Goal: Information Seeking & Learning: Understand process/instructions

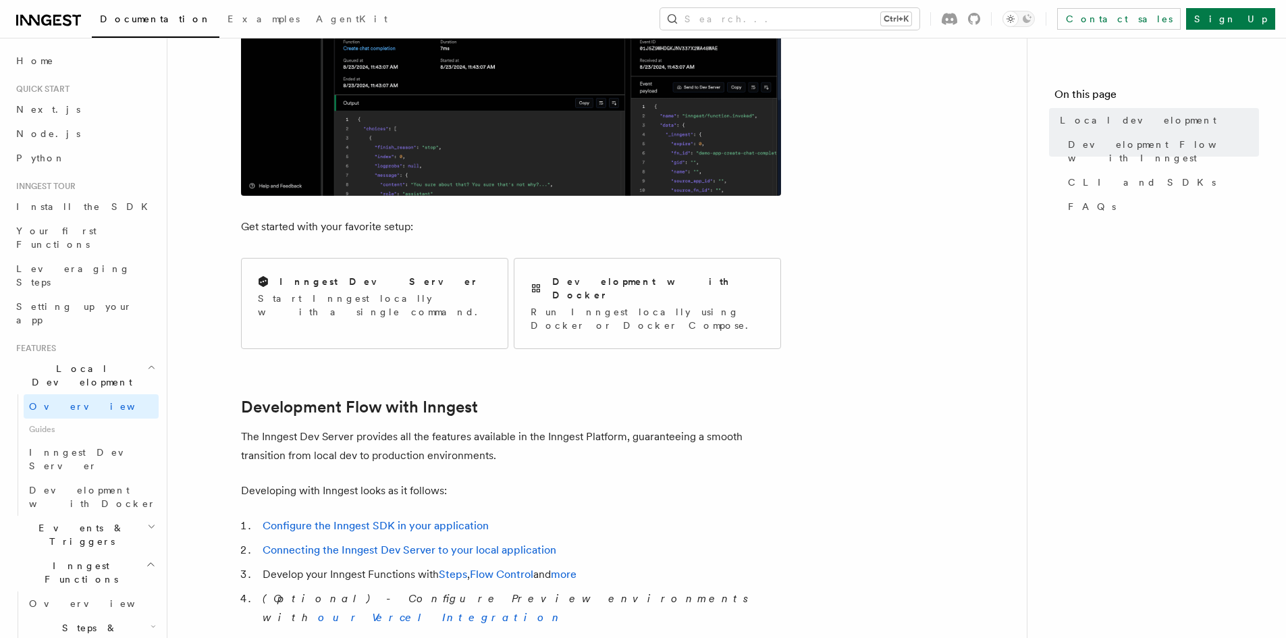
scroll to position [405, 0]
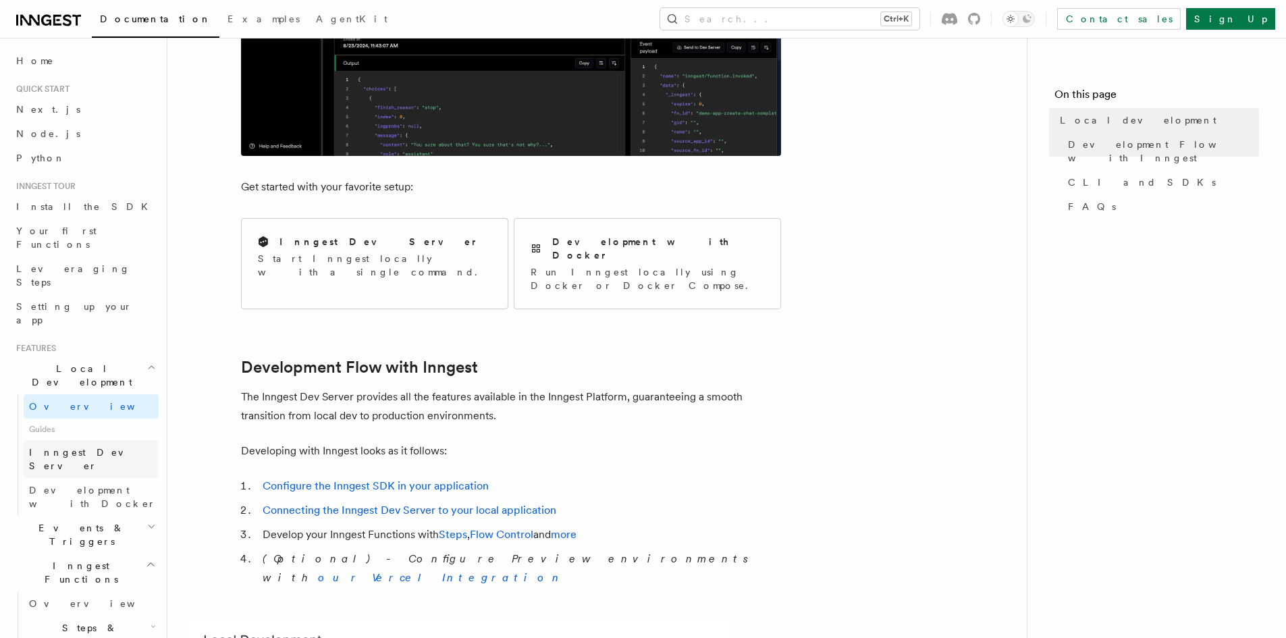
click at [99, 447] on span "Inngest Dev Server" at bounding box center [86, 459] width 115 height 24
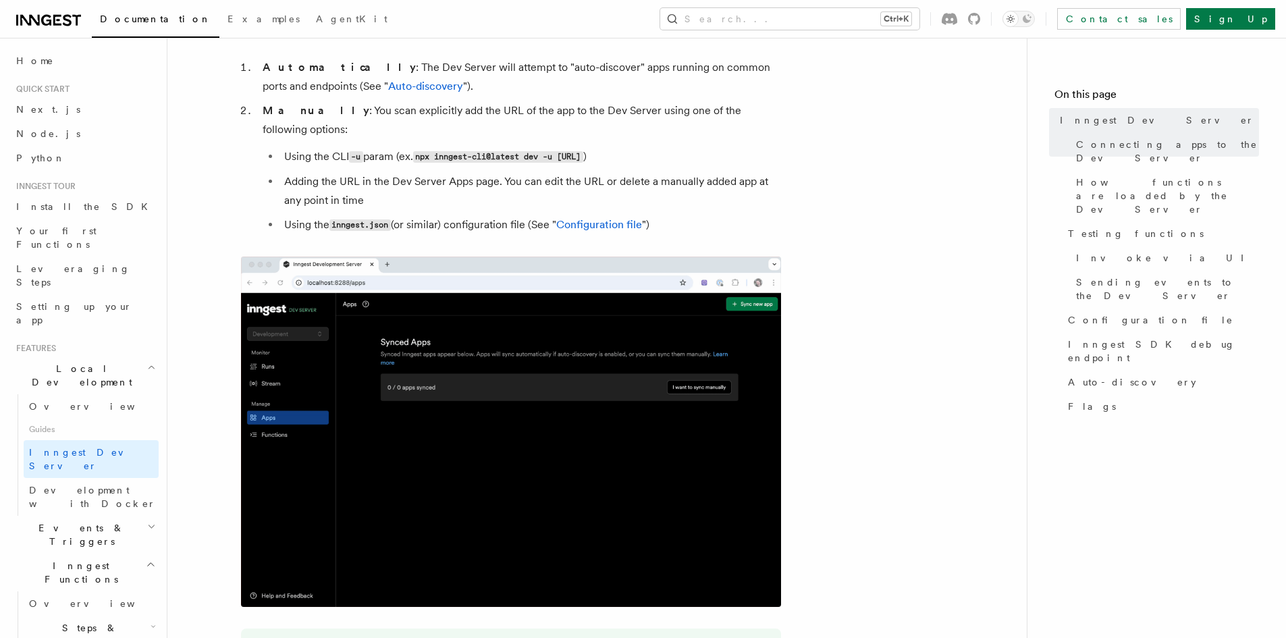
scroll to position [540, 0]
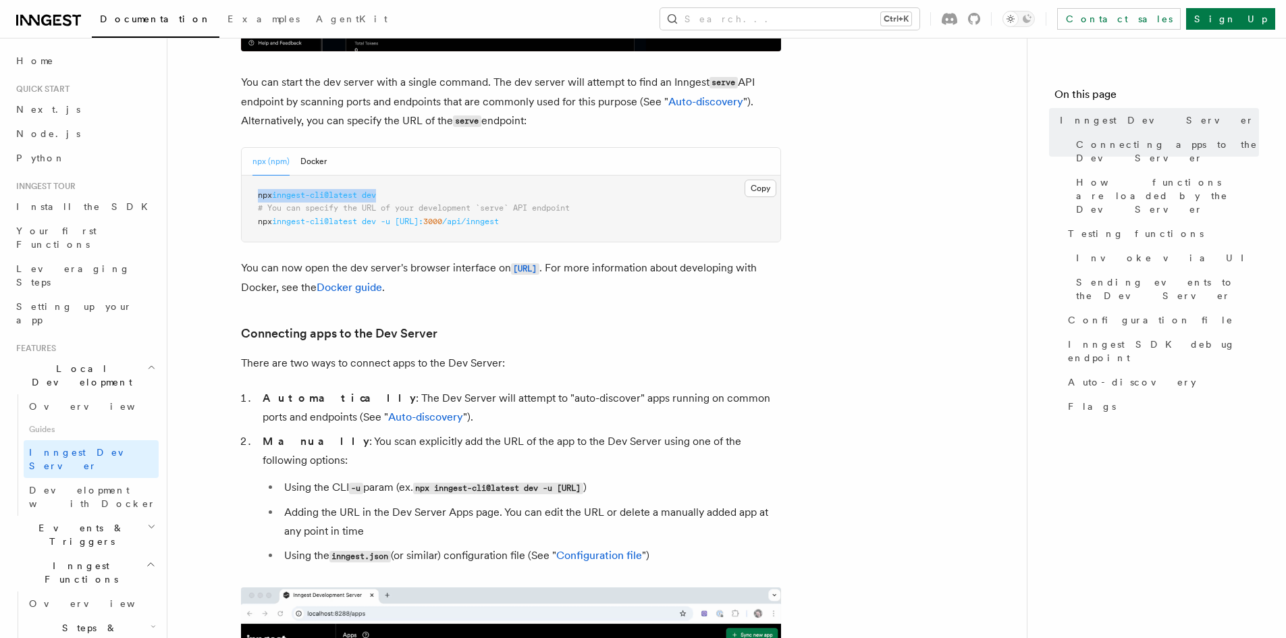
drag, startPoint x: 392, startPoint y: 198, endPoint x: 257, endPoint y: 198, distance: 135.0
click at [257, 198] on pre "npx inngest-cli@latest dev # You can specify the URL of your development `serve…" at bounding box center [511, 208] width 539 height 67
copy span "npx inngest-cli@latest dev"
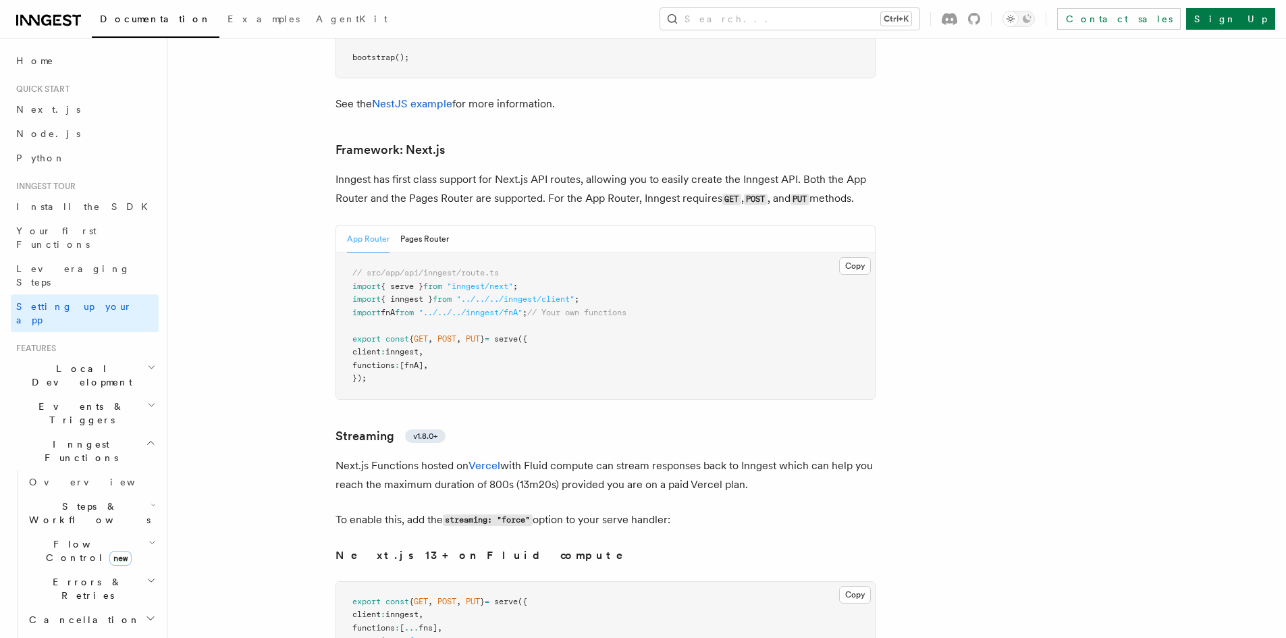
scroll to position [8260, 0]
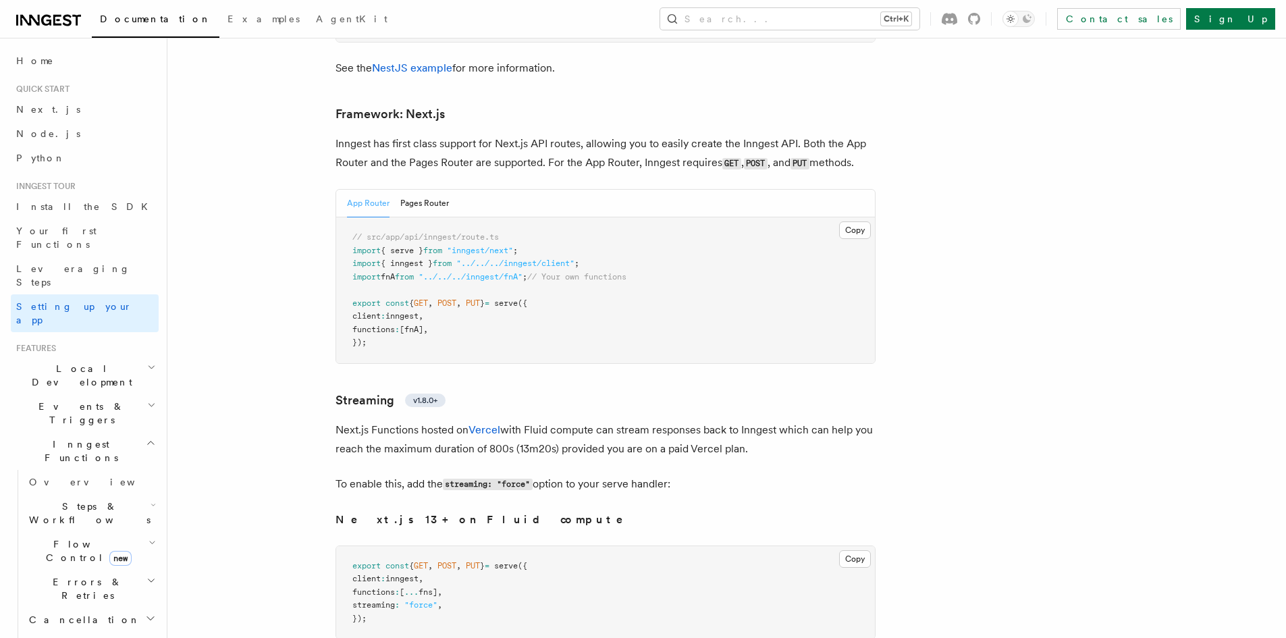
click at [874, 217] on pre "// src/app/api/inngest/route.ts import { serve } from "inngest/next" ; import {…" at bounding box center [605, 290] width 539 height 146
click at [863, 221] on button "Copy Copied" at bounding box center [855, 230] width 32 height 18
drag, startPoint x: 458, startPoint y: 328, endPoint x: 416, endPoint y: 321, distance: 41.8
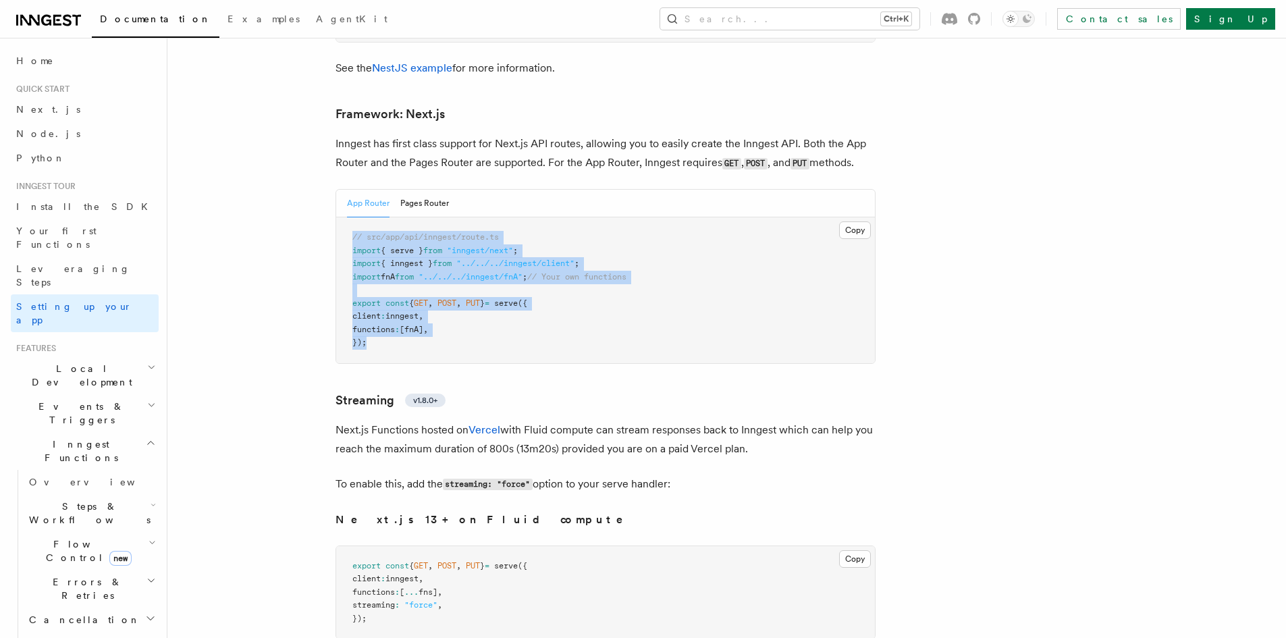
drag, startPoint x: 391, startPoint y: 314, endPoint x: 315, endPoint y: 192, distance: 143.7
copy code "// src/app/api/inngest/route.ts import { serve } from "inngest/next" ; import {…"
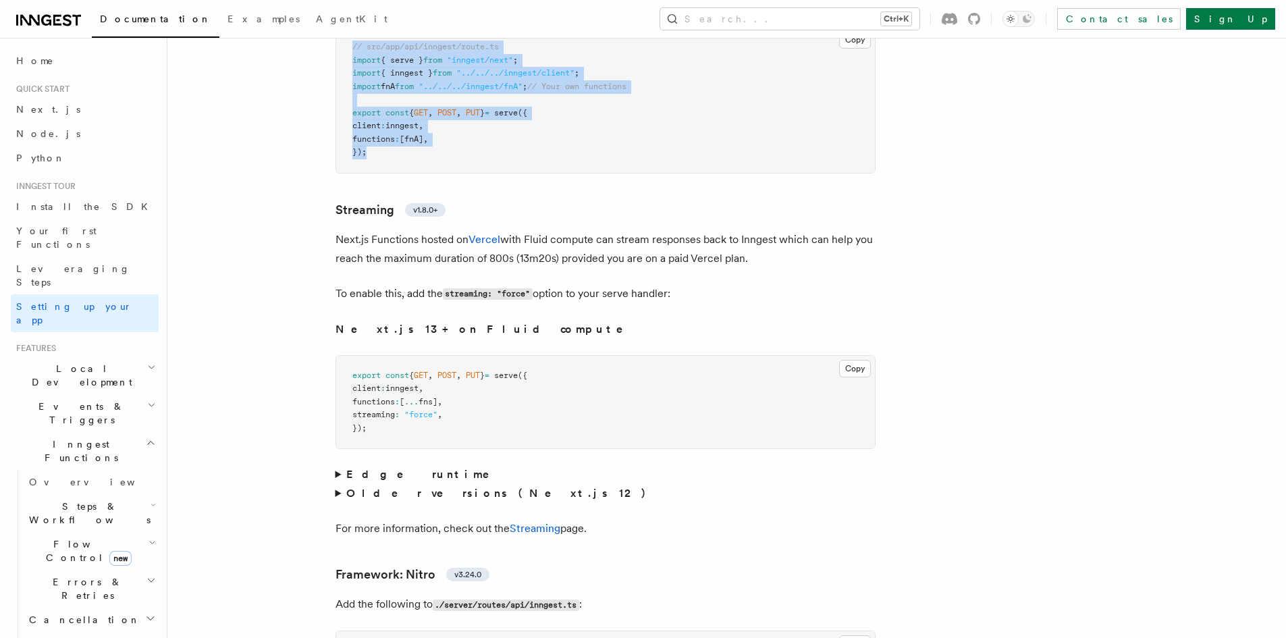
scroll to position [8665, 0]
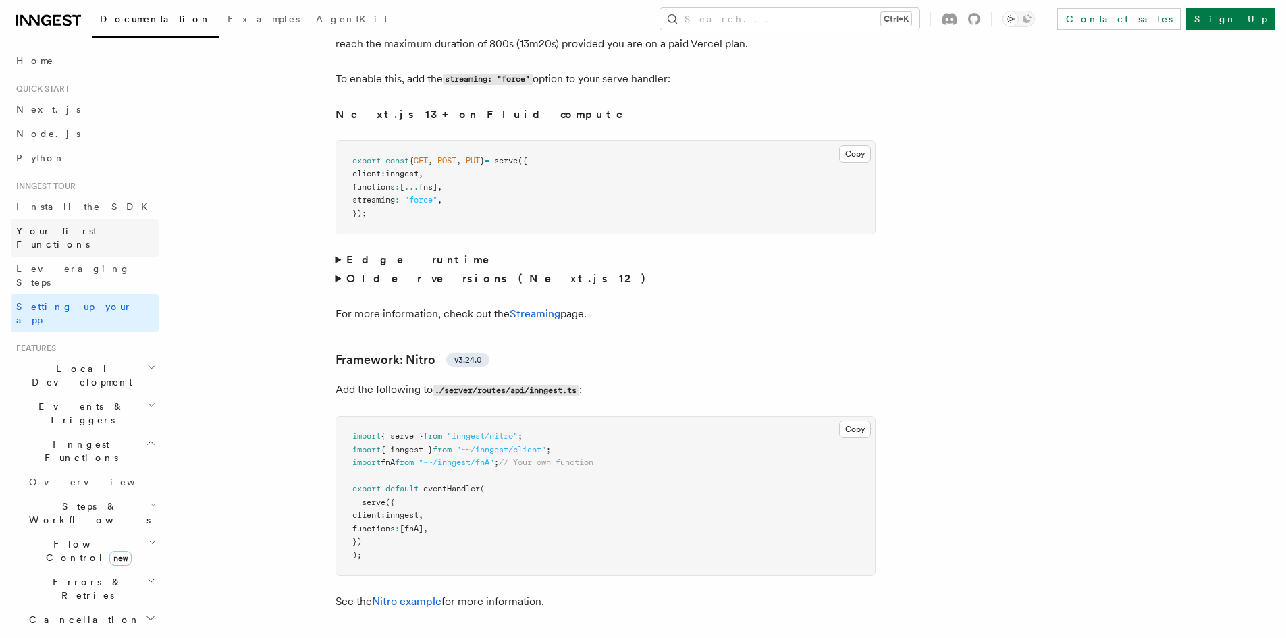
click at [80, 232] on span "Your first Functions" at bounding box center [56, 237] width 80 height 24
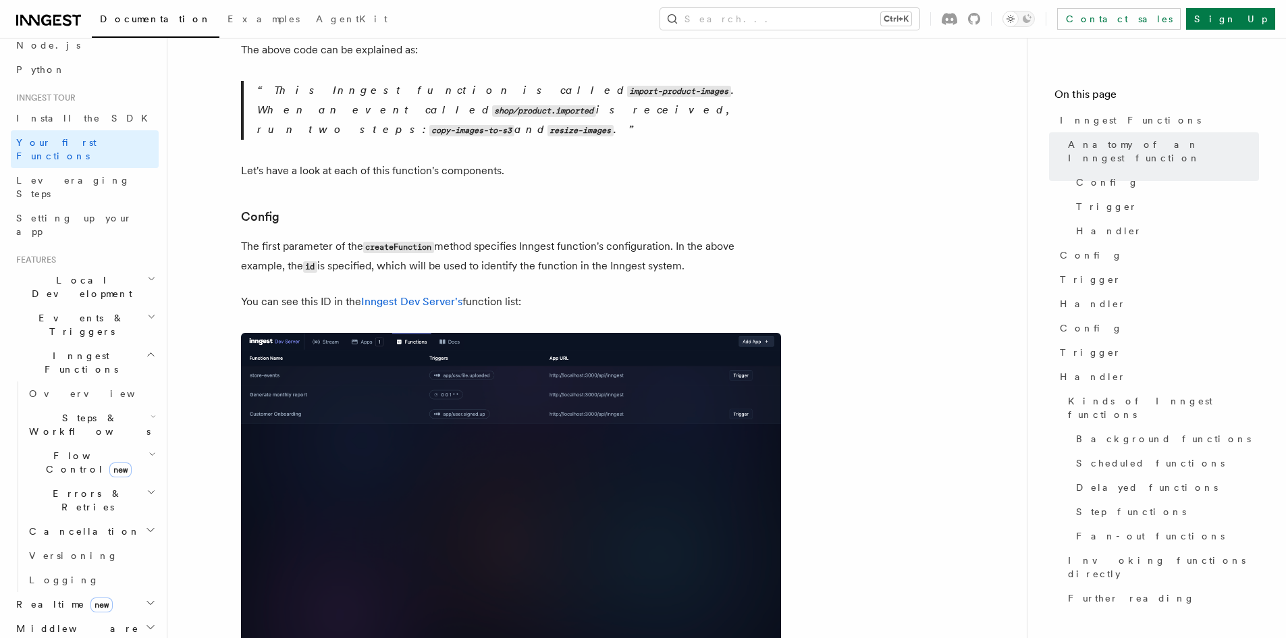
scroll to position [135, 0]
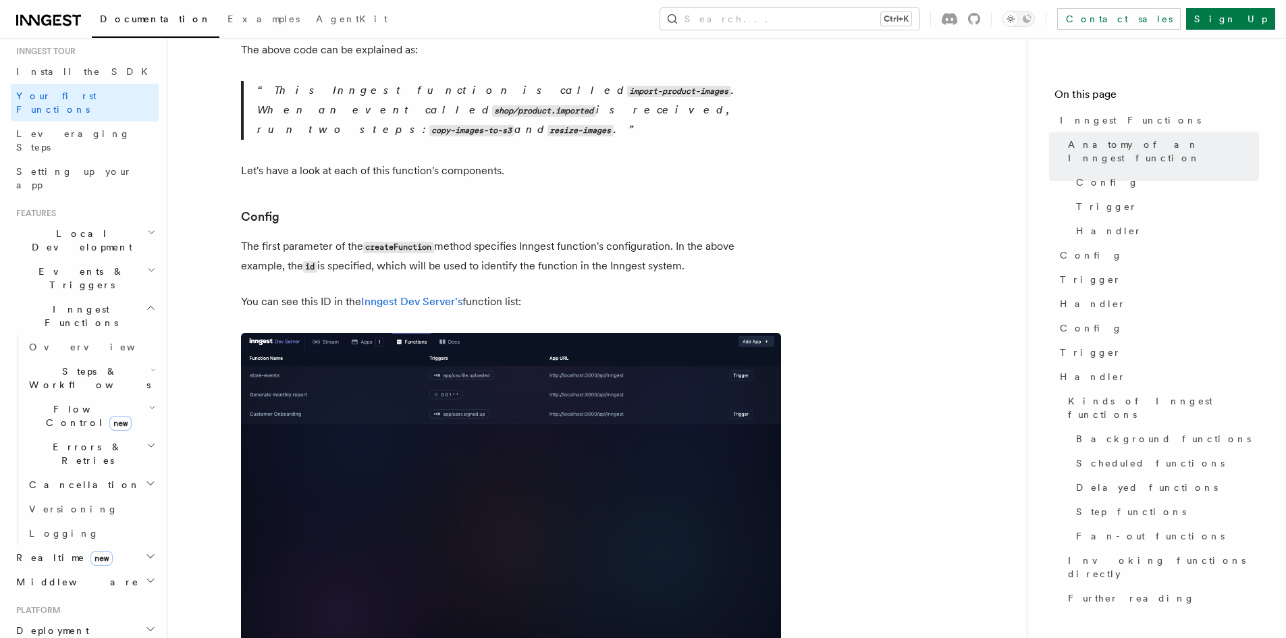
click at [80, 227] on span "Local Development" at bounding box center [79, 240] width 136 height 27
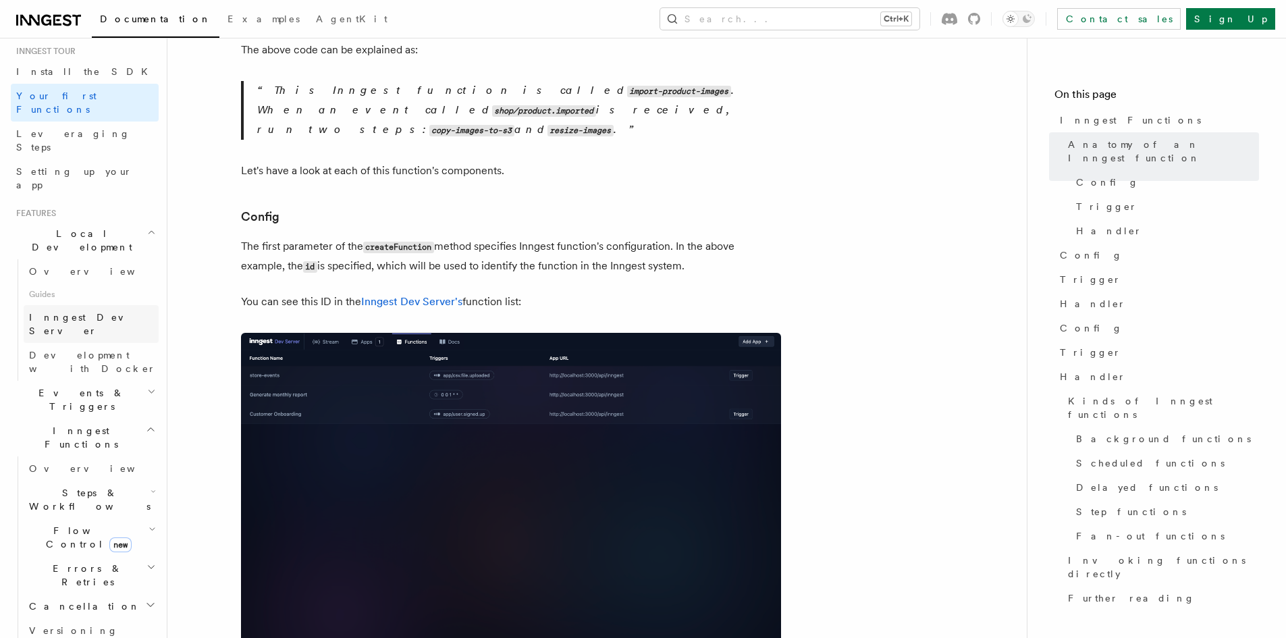
click at [63, 312] on span "Inngest Dev Server" at bounding box center [86, 324] width 115 height 24
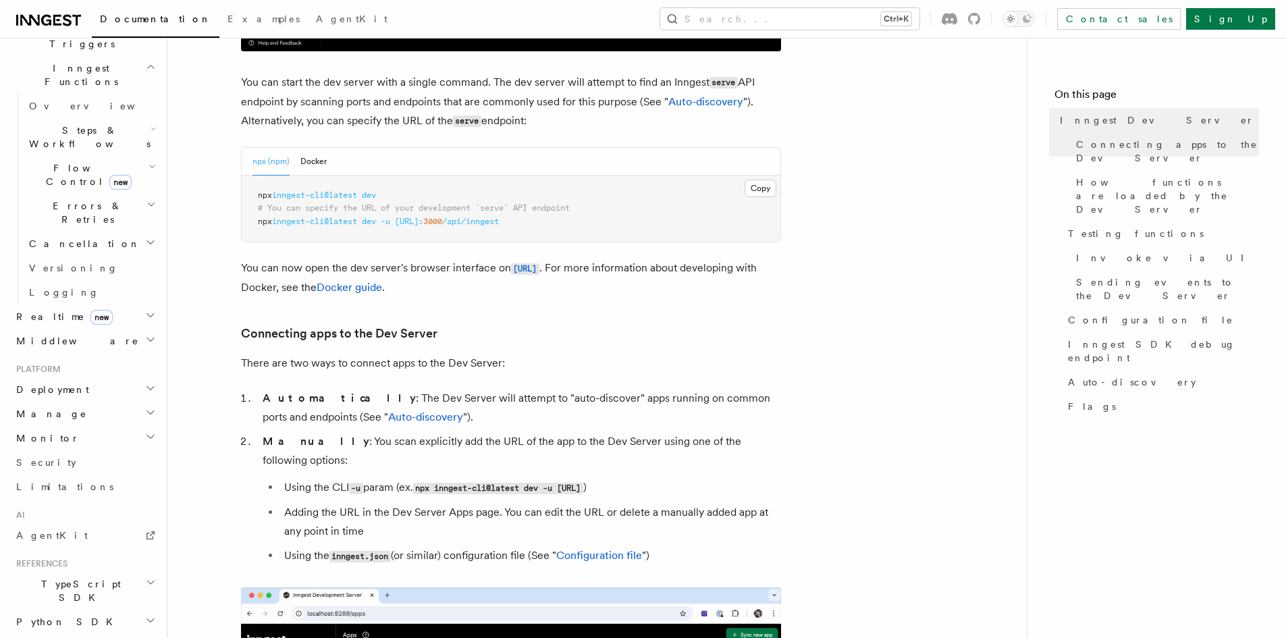
scroll to position [537, 0]
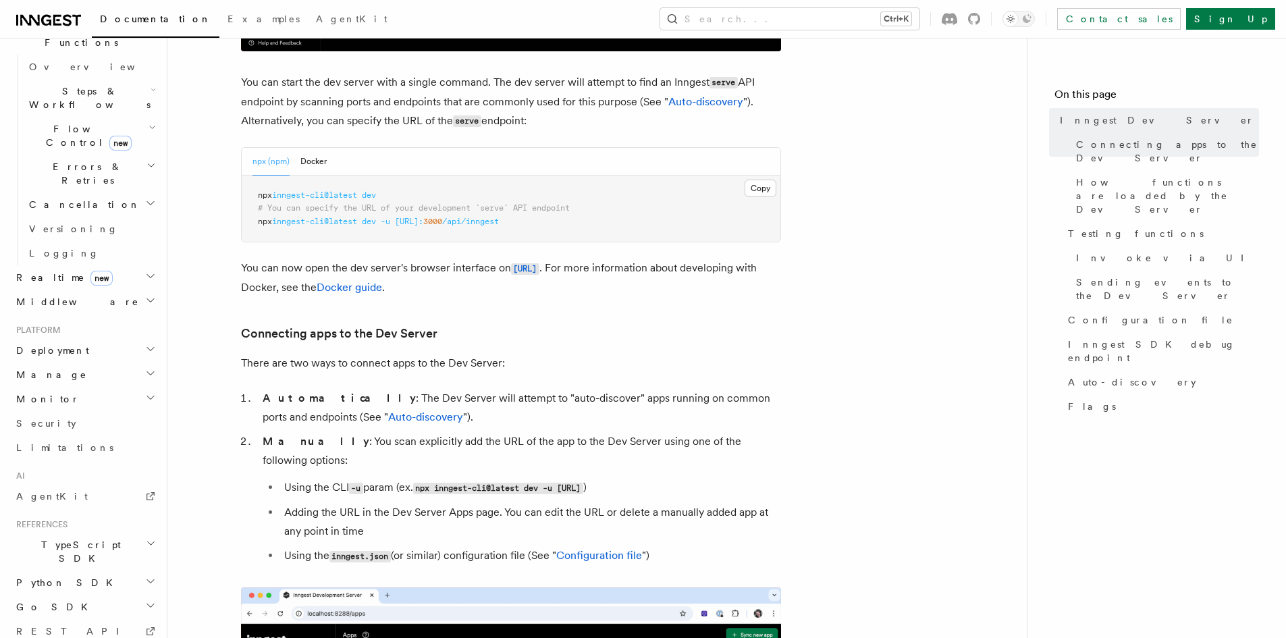
click at [76, 538] on span "TypeScript SDK" at bounding box center [78, 551] width 135 height 27
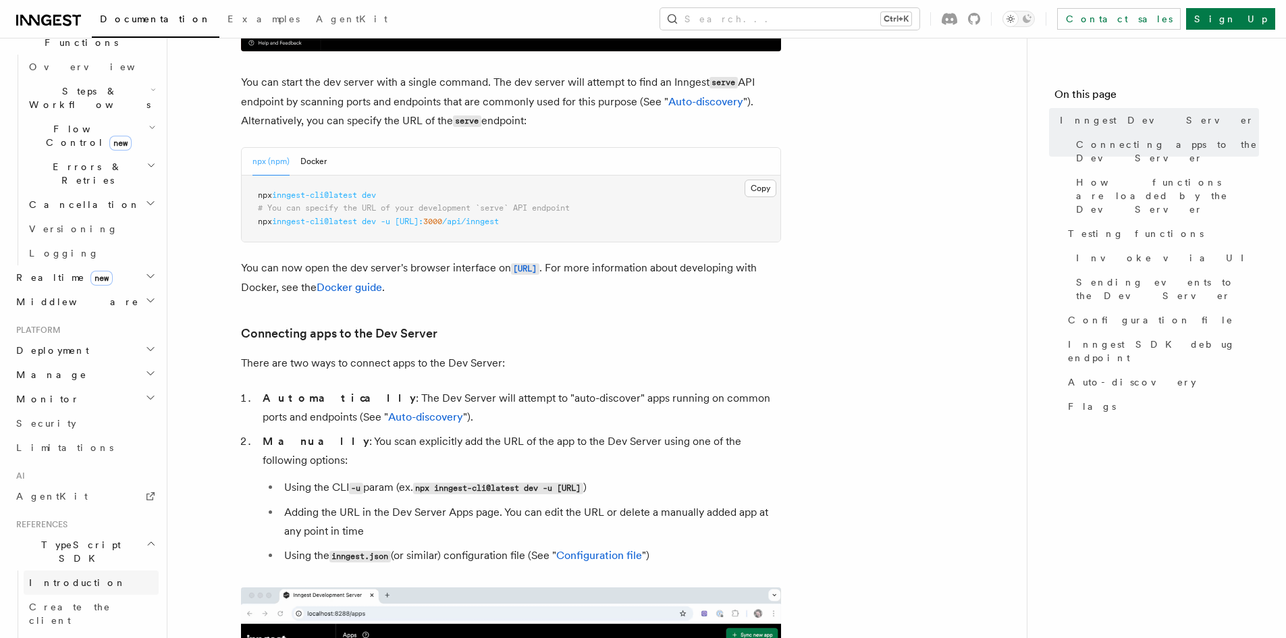
click at [67, 577] on span "Introduction" at bounding box center [77, 582] width 97 height 11
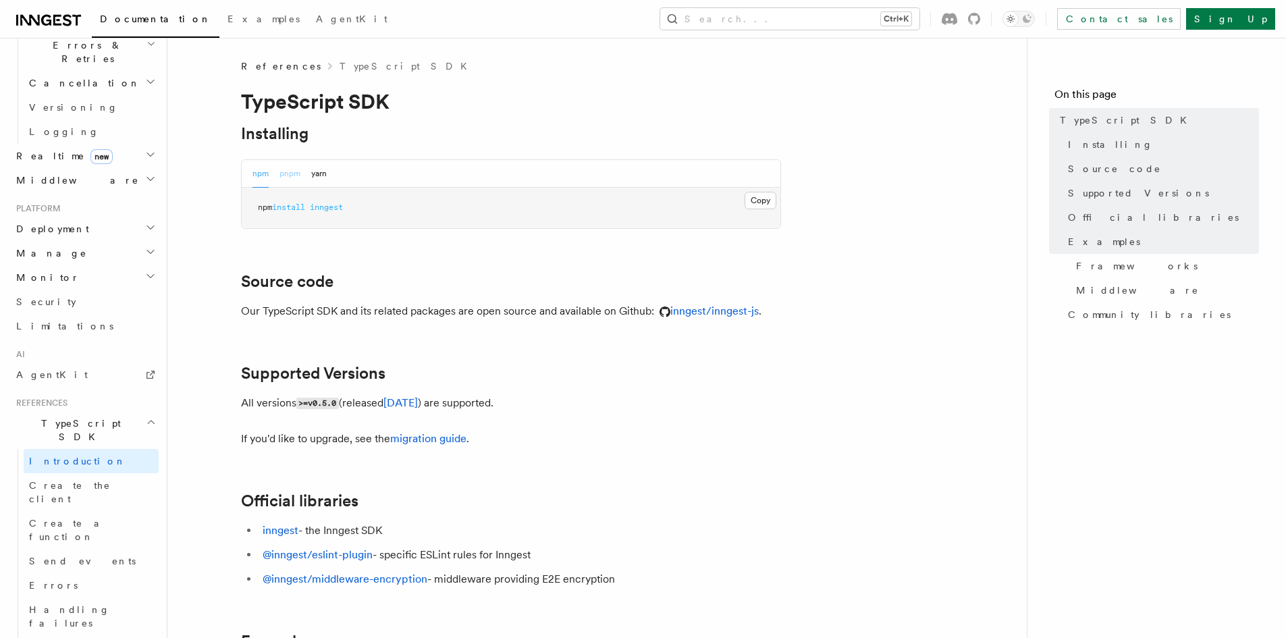
click at [295, 175] on button "pnpm" at bounding box center [289, 174] width 21 height 28
click at [761, 200] on button "Copy Copied" at bounding box center [761, 201] width 32 height 18
click at [92, 480] on span "Create the client" at bounding box center [70, 492] width 82 height 24
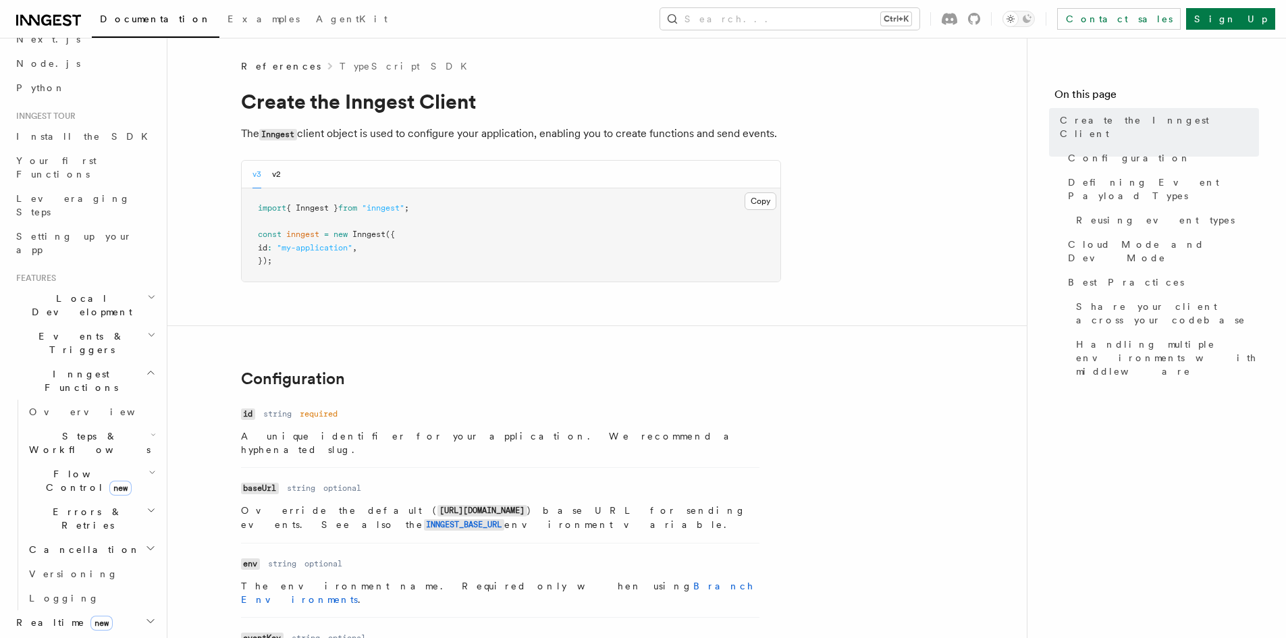
scroll to position [64, 0]
click at [66, 147] on span "Install the SDK" at bounding box center [86, 142] width 140 height 11
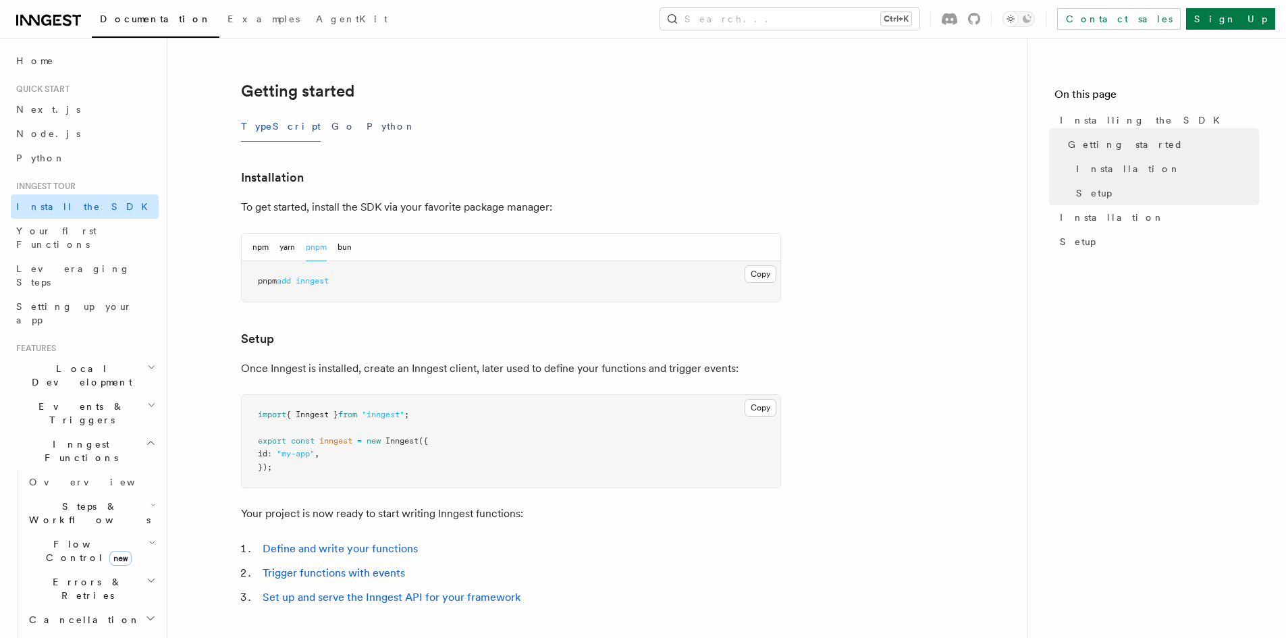
scroll to position [202, 0]
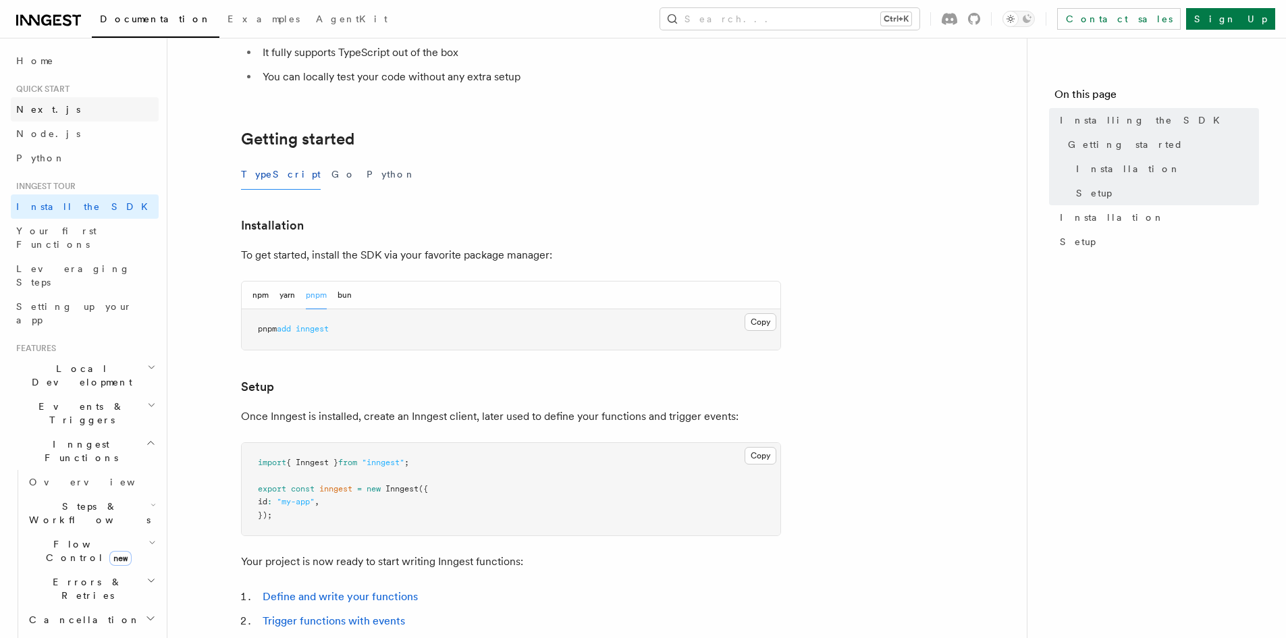
click at [43, 119] on link "Next.js" at bounding box center [85, 109] width 148 height 24
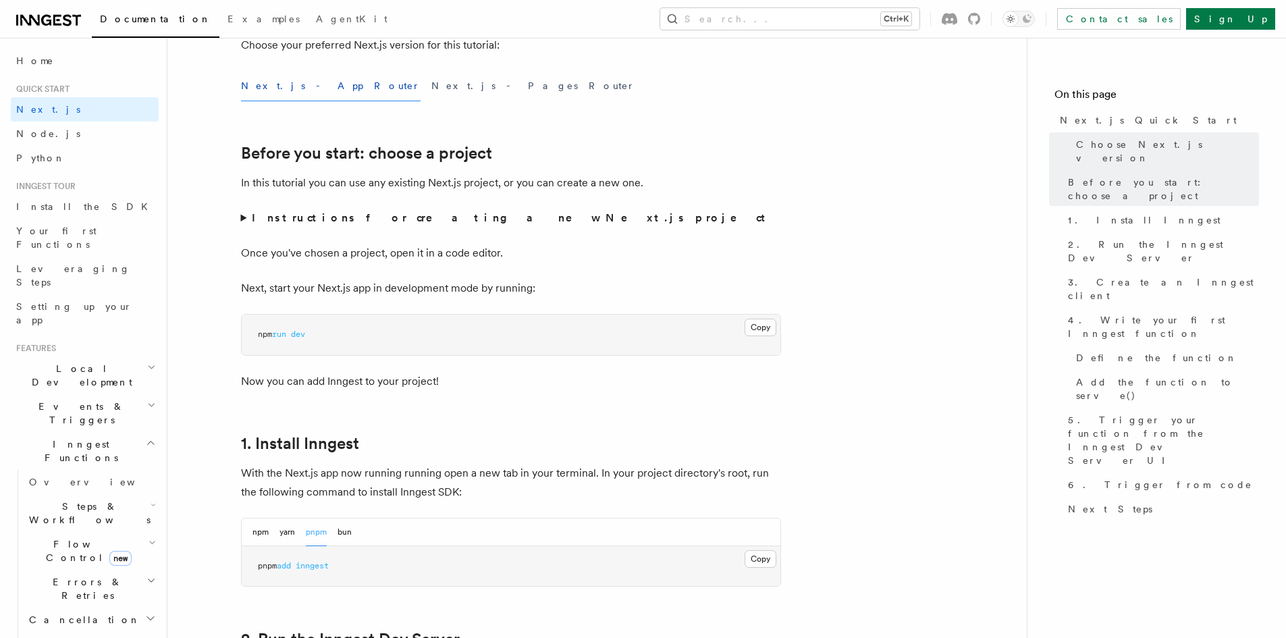
scroll to position [607, 0]
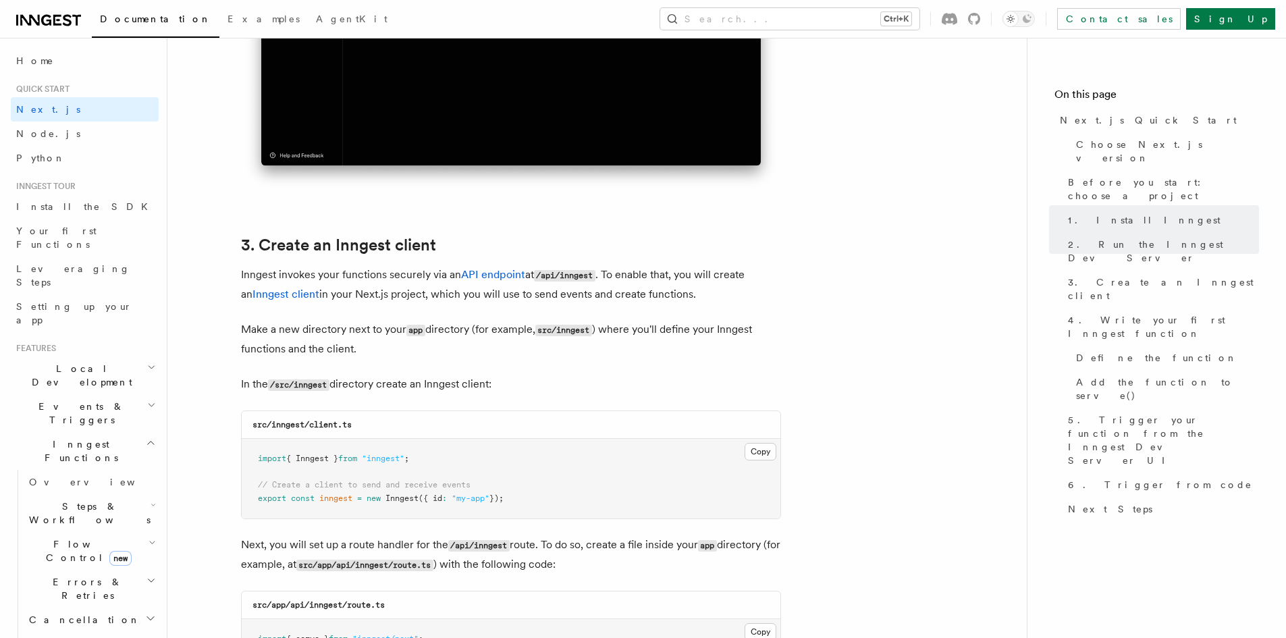
scroll to position [1417, 0]
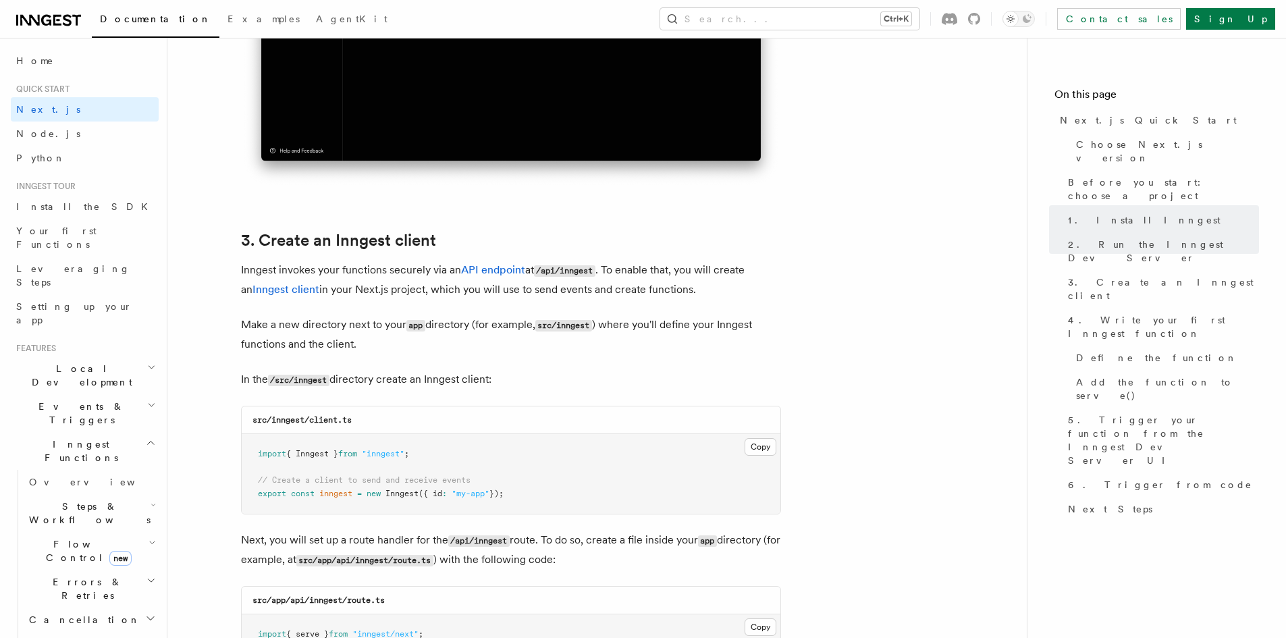
drag, startPoint x: 251, startPoint y: 452, endPoint x: 591, endPoint y: 493, distance: 342.0
click at [591, 493] on pre "import { Inngest } from "inngest" ; // Create a client to send and receive even…" at bounding box center [511, 474] width 539 height 80
copy code "import { Inngest } from "inngest" ; // Create a client to send and receive even…"
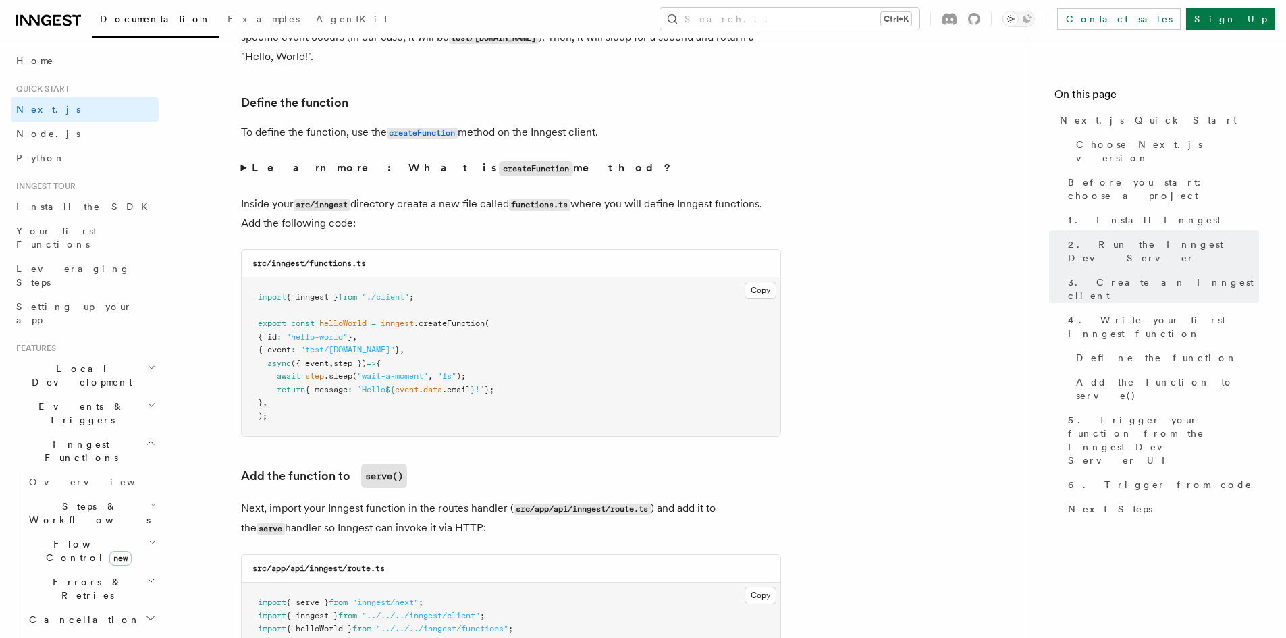
scroll to position [2362, 0]
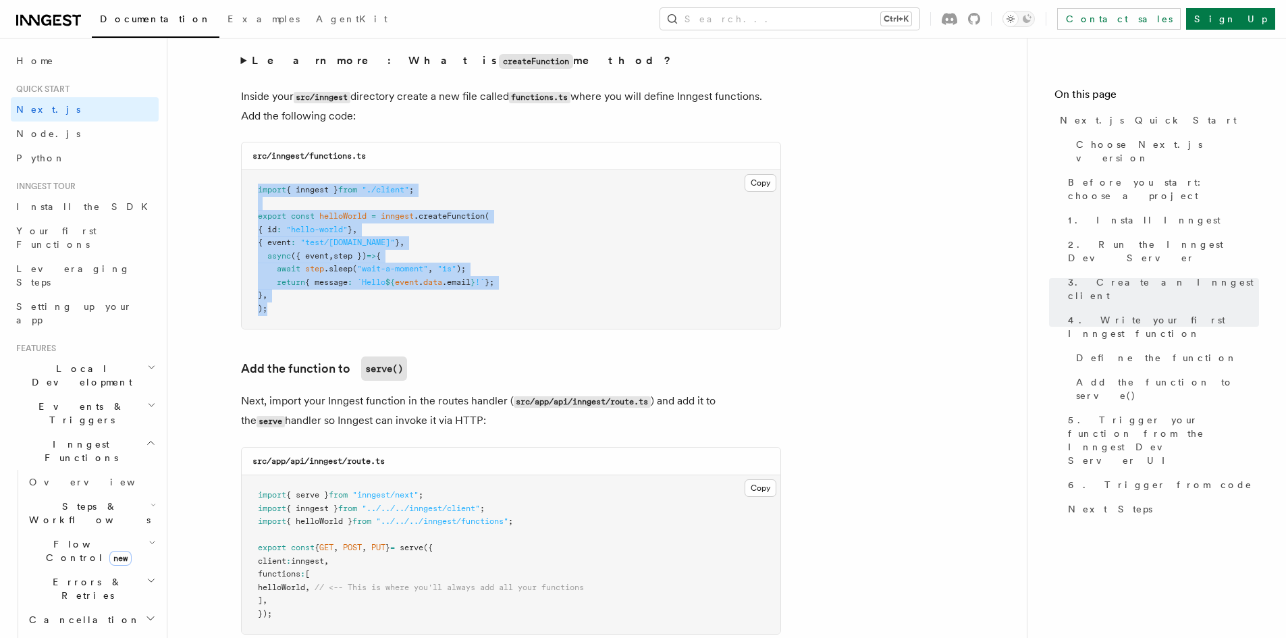
drag, startPoint x: 248, startPoint y: 190, endPoint x: 326, endPoint y: 314, distance: 145.9
click at [326, 314] on pre "import { inngest } from "./client" ; export const helloWorld = inngest .createF…" at bounding box center [511, 249] width 539 height 159
copy code "import { inngest } from "./client" ; export const helloWorld = inngest .createF…"
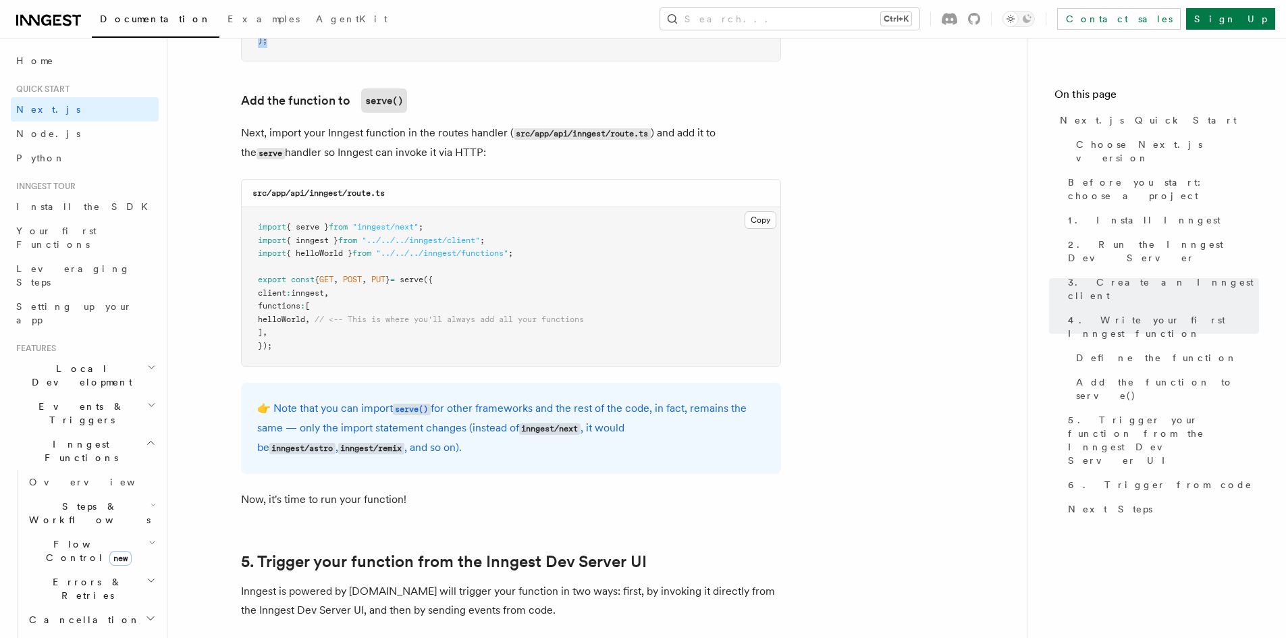
scroll to position [2632, 0]
drag, startPoint x: 461, startPoint y: 414, endPoint x: 418, endPoint y: 475, distance: 74.2
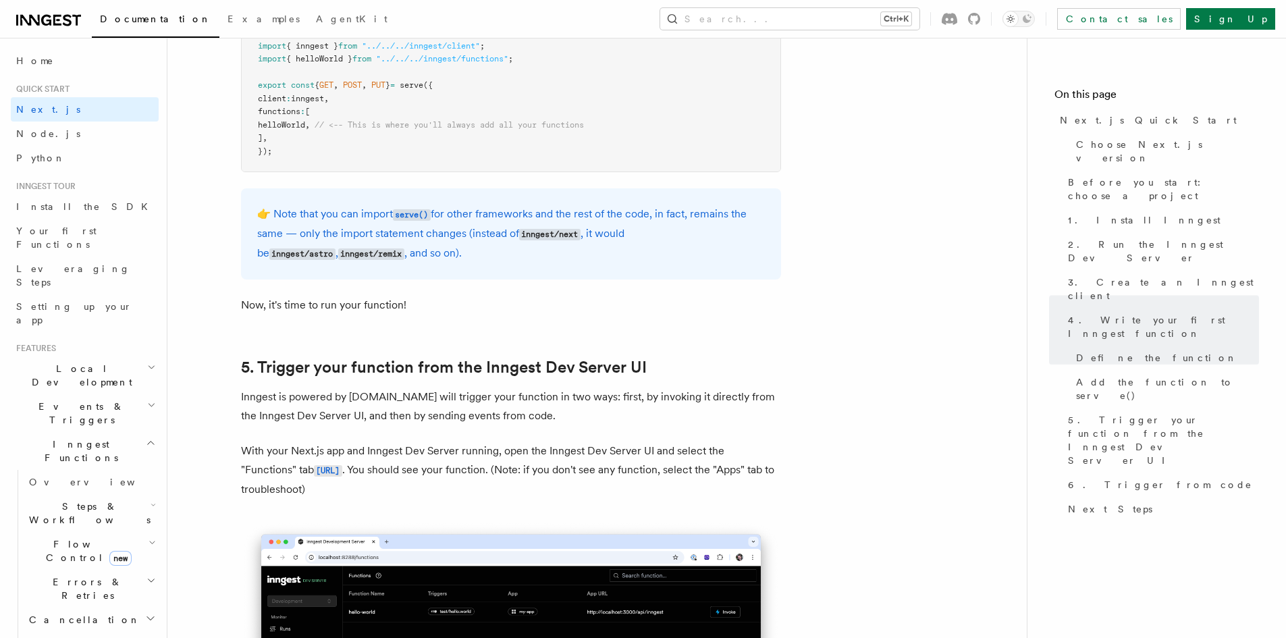
scroll to position [2835, 0]
